Goal: Task Accomplishment & Management: Manage account settings

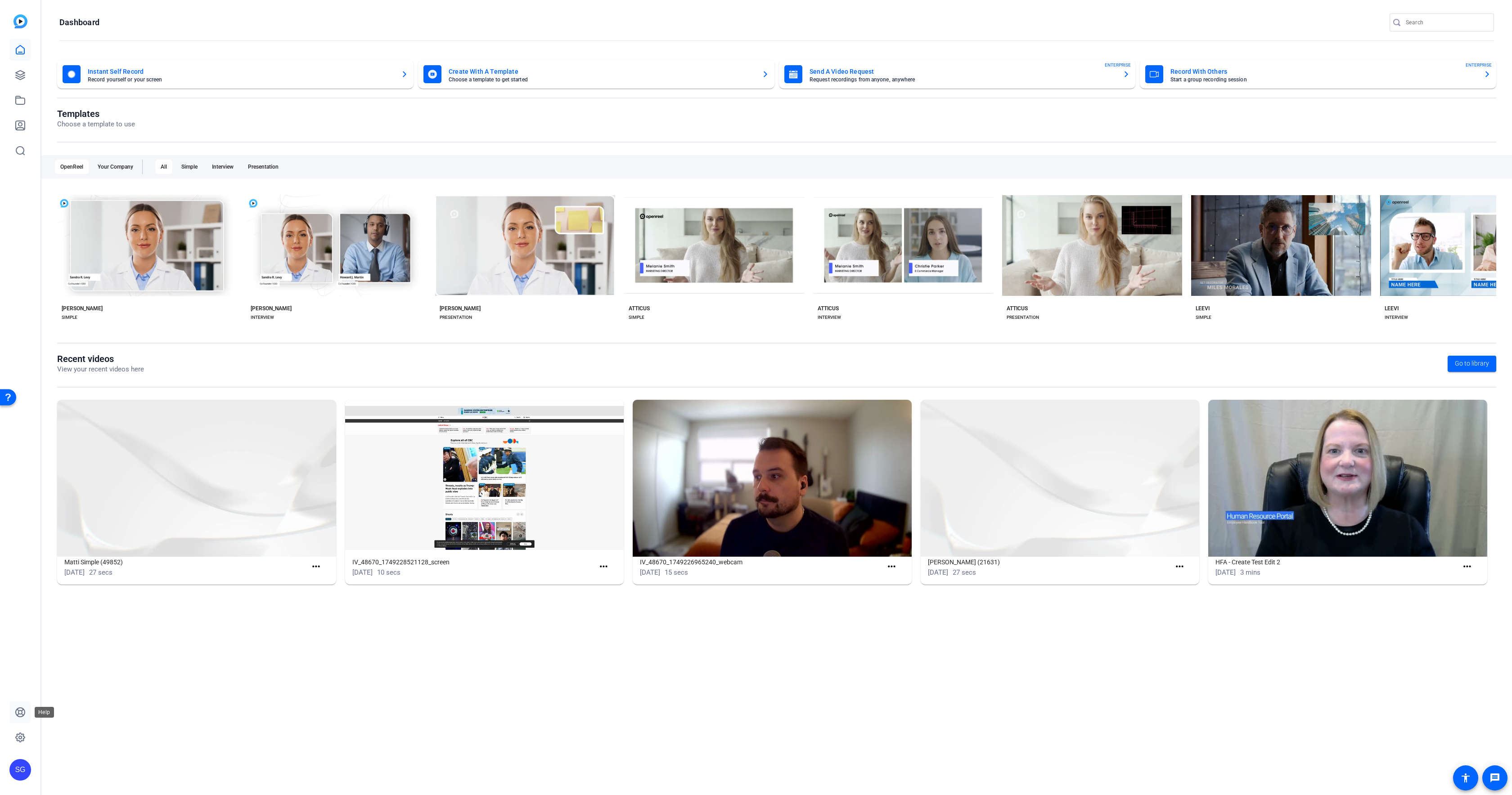
click at [20, 711] on icon at bounding box center [20, 712] width 9 height 9
click at [14, 740] on link at bounding box center [20, 738] width 22 height 22
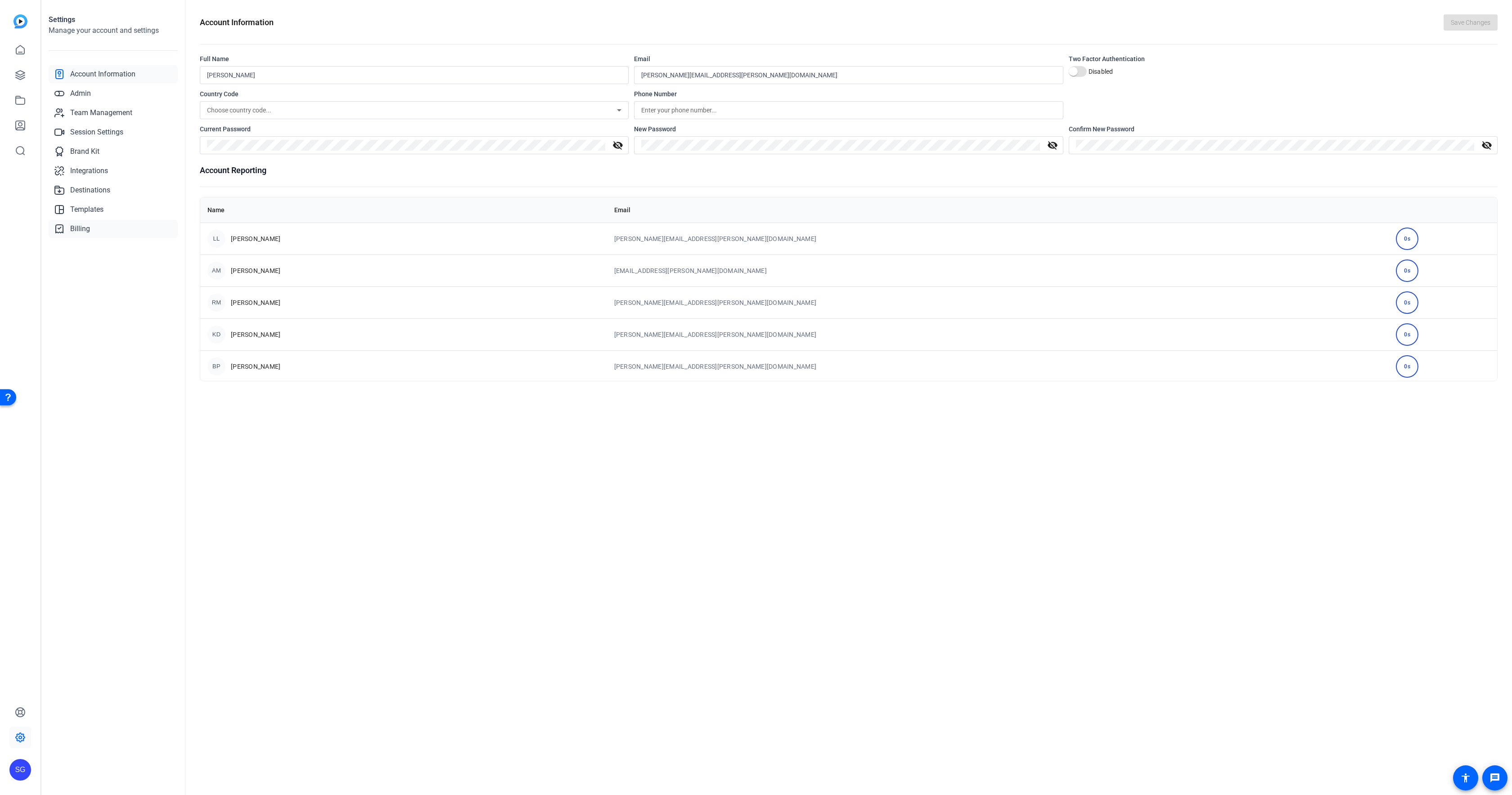
click at [107, 226] on link "Billing" at bounding box center [113, 229] width 129 height 18
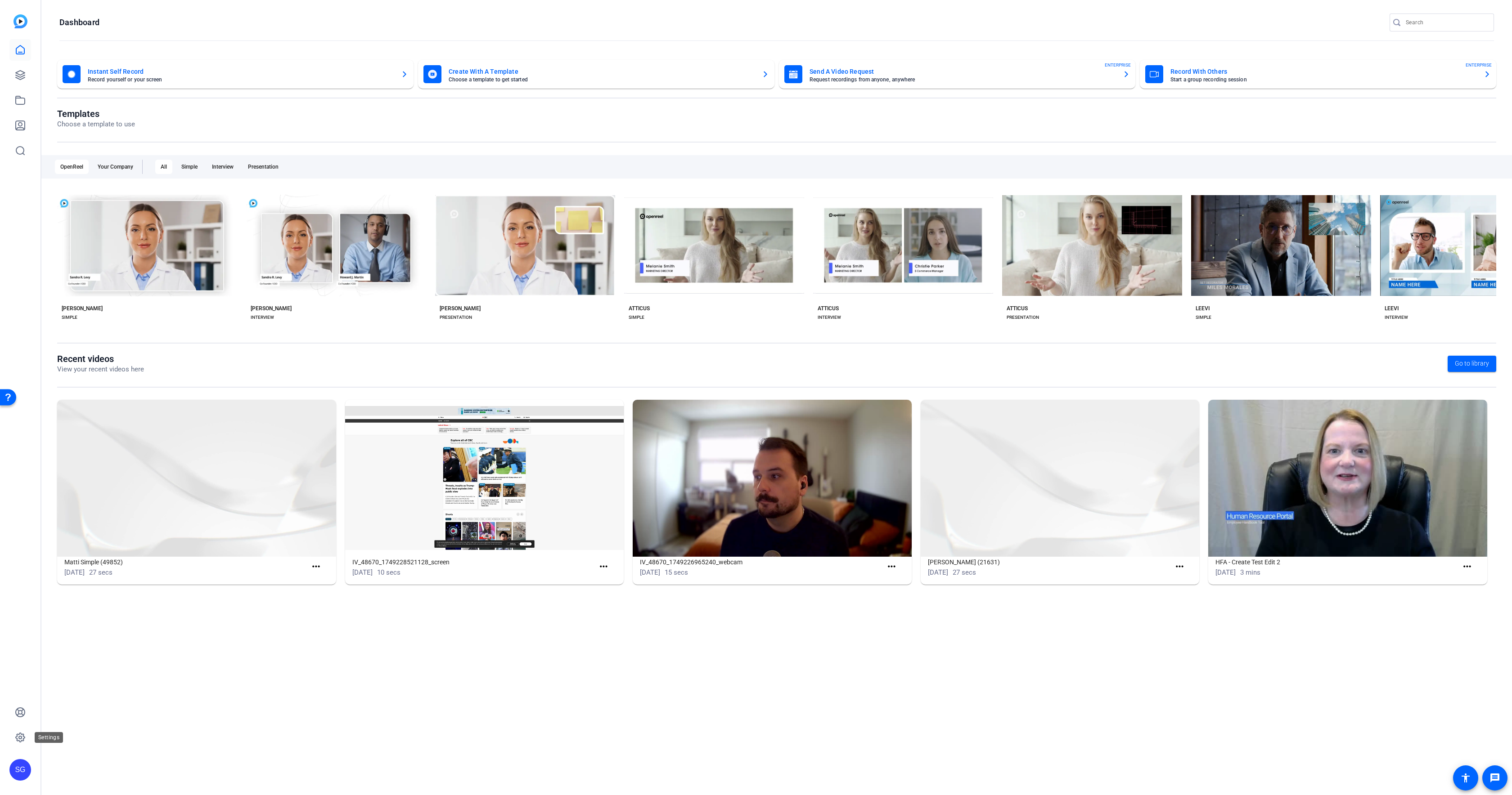
drag, startPoint x: 19, startPoint y: 735, endPoint x: 89, endPoint y: 709, distance: 74.7
click at [19, 735] on icon at bounding box center [20, 738] width 9 height 9
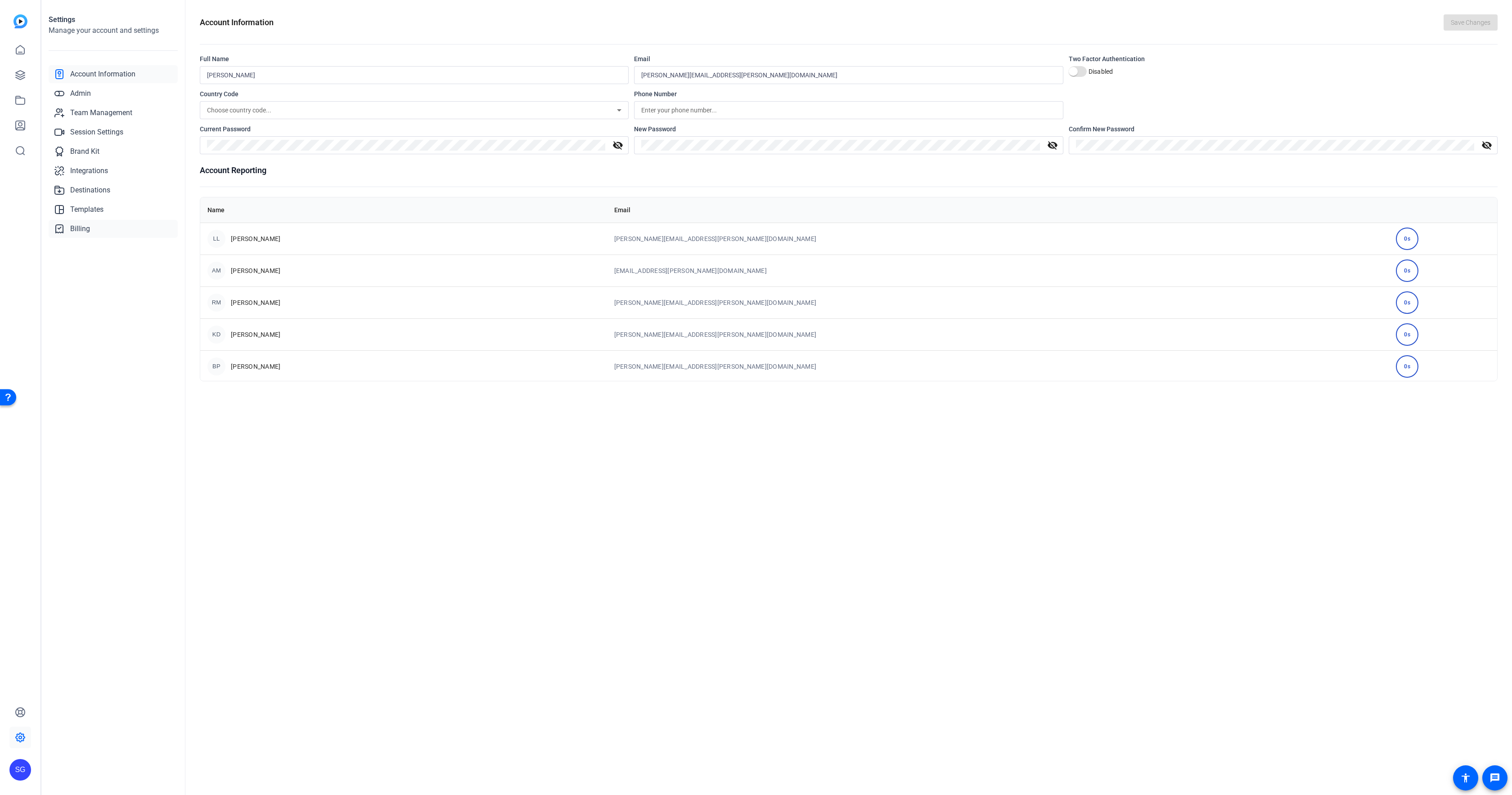
drag, startPoint x: 76, startPoint y: 225, endPoint x: 102, endPoint y: 225, distance: 26.0
click at [76, 225] on span "Billing" at bounding box center [80, 229] width 20 height 11
